Goal: Register for event/course

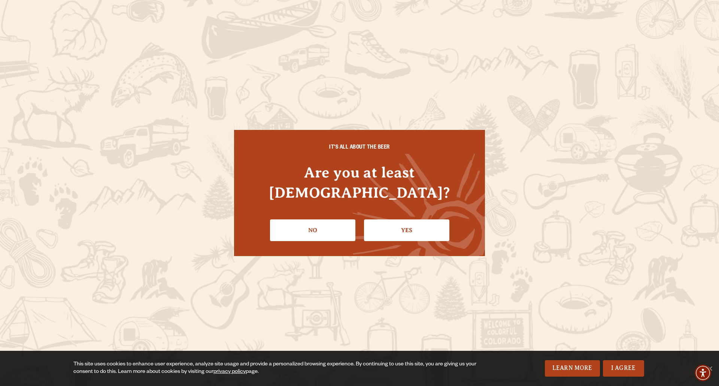
click at [418, 227] on link "Yes" at bounding box center [406, 231] width 85 height 22
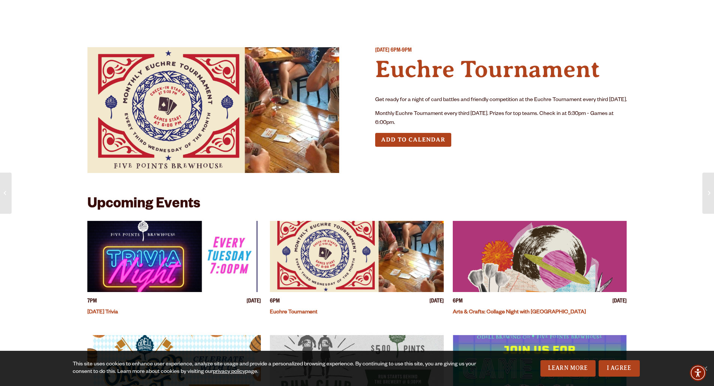
click at [406, 225] on img "View event details" at bounding box center [357, 256] width 174 height 71
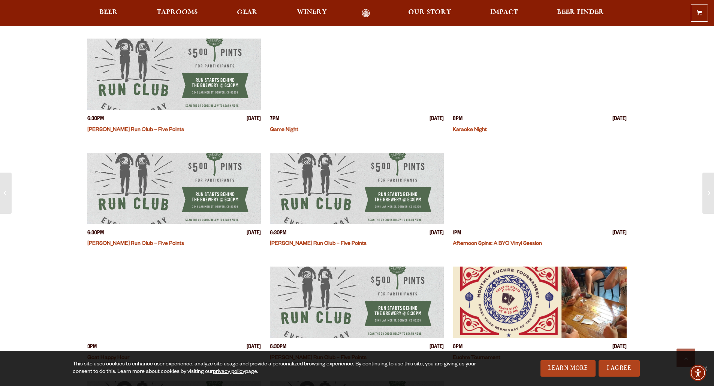
scroll to position [412, 0]
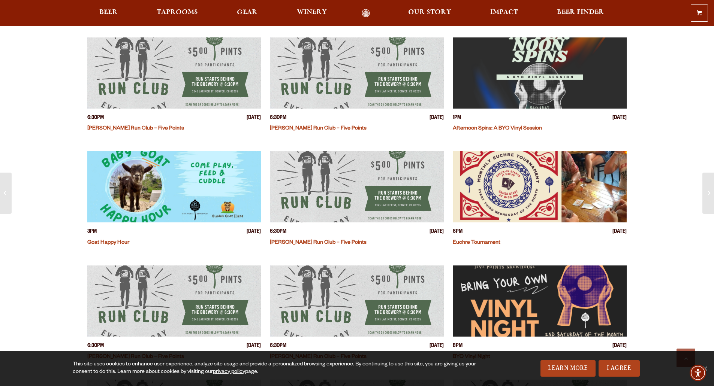
click at [506, 207] on img "View event details" at bounding box center [540, 186] width 174 height 71
